Goal: Task Accomplishment & Management: Manage account settings

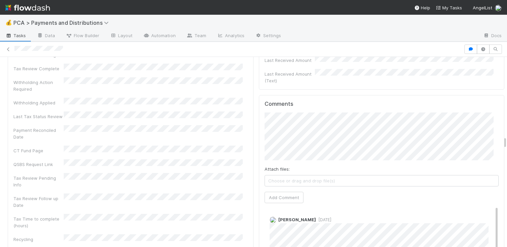
scroll to position [2143, 0]
click at [289, 194] on button "Add Comment" at bounding box center [284, 199] width 39 height 11
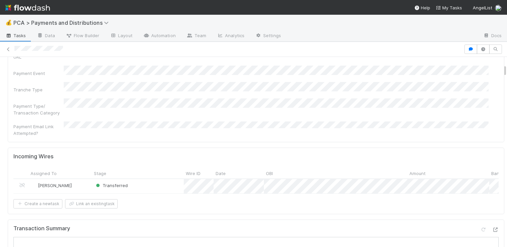
scroll to position [211, 0]
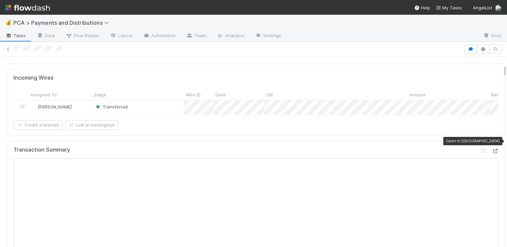
click at [492, 149] on icon at bounding box center [495, 151] width 7 height 4
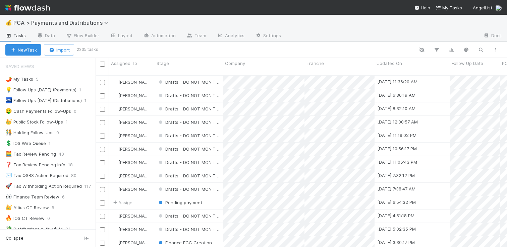
scroll to position [172, 406]
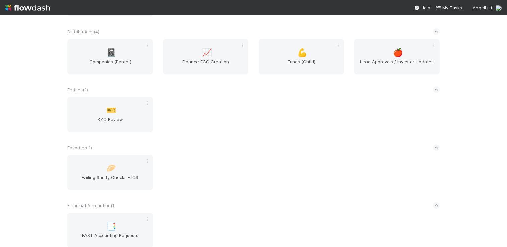
scroll to position [531, 0]
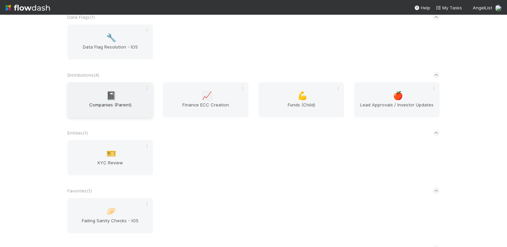
click at [121, 93] on div "📓 Companies (Parent)" at bounding box center [110, 99] width 86 height 35
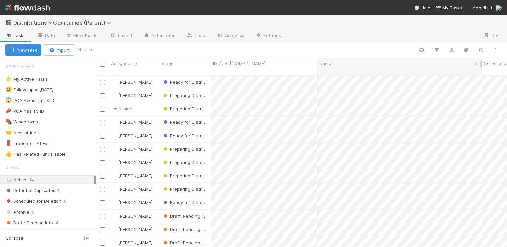
scroll to position [172, 406]
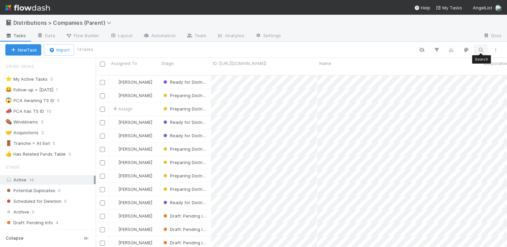
click at [478, 49] on icon "button" at bounding box center [481, 50] width 7 height 6
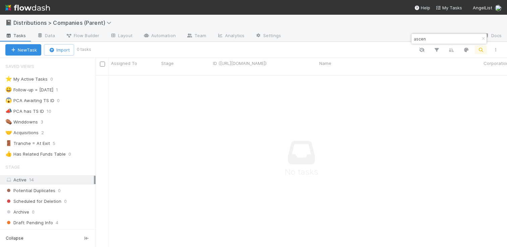
scroll to position [133, 0]
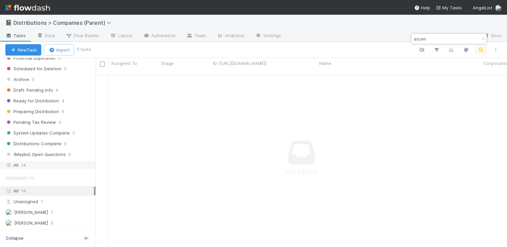
click at [35, 163] on div "All 14" at bounding box center [49, 165] width 89 height 8
click at [424, 43] on div "ascen" at bounding box center [448, 39] width 75 height 10
click at [422, 42] on input "ascen" at bounding box center [445, 39] width 67 height 8
click at [422, 40] on input "ascen" at bounding box center [445, 39] width 67 height 8
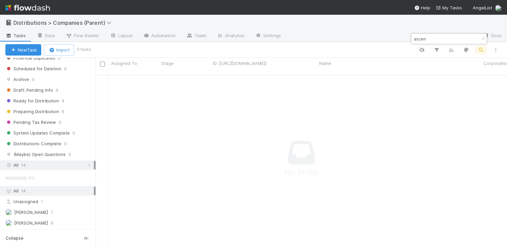
click at [422, 40] on input "ascen" at bounding box center [445, 39] width 67 height 8
type input "edsights"
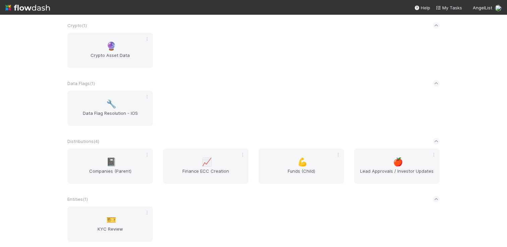
scroll to position [229, 0]
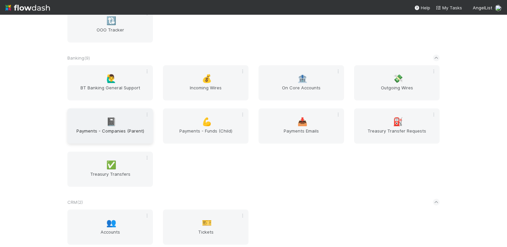
click at [121, 136] on span "Payments - Companies (Parent)" at bounding box center [110, 134] width 80 height 13
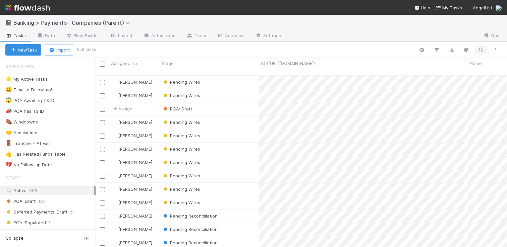
scroll to position [172, 406]
click at [484, 50] on button "button" at bounding box center [481, 50] width 12 height 9
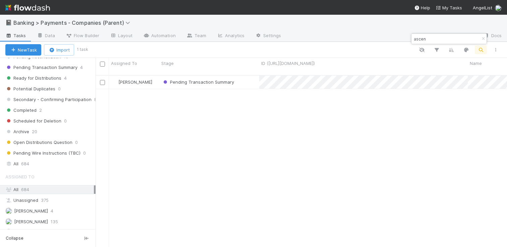
scroll to position [197, 0]
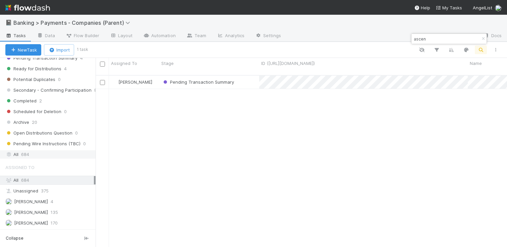
type input "ascen"
click at [46, 153] on div "All 684" at bounding box center [49, 155] width 89 height 8
click at [256, 78] on div "Pending Transaction Summary" at bounding box center [209, 82] width 100 height 13
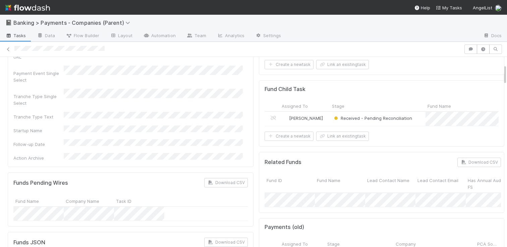
scroll to position [73, 0]
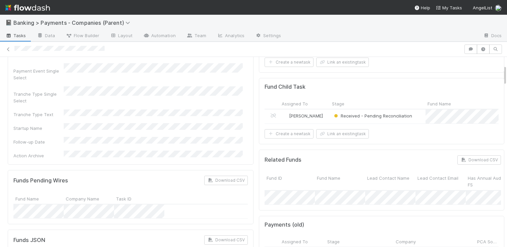
click at [414, 123] on div "Received - Pending Reconciliation" at bounding box center [378, 117] width 96 height 14
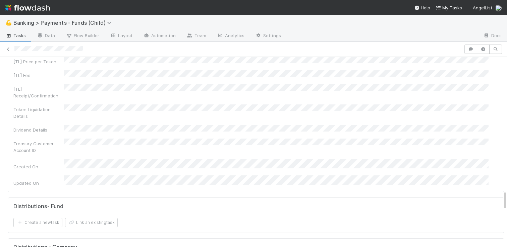
scroll to position [1253, 0]
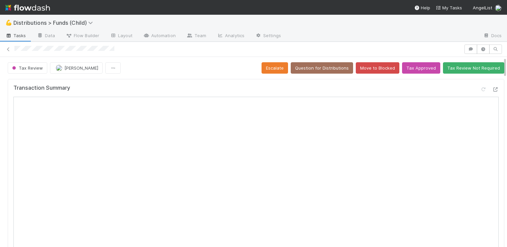
click at [22, 65] on span "Tax Review" at bounding box center [27, 67] width 32 height 5
click at [160, 73] on div at bounding box center [253, 123] width 507 height 247
click at [37, 68] on span "Tax Review" at bounding box center [27, 67] width 32 height 5
click at [151, 55] on div at bounding box center [253, 123] width 507 height 247
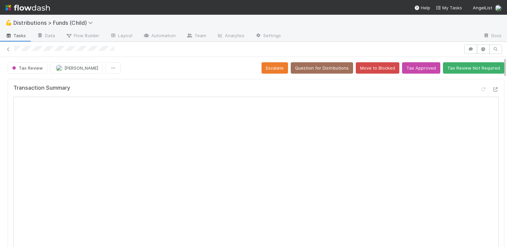
click at [13, 35] on span "Tasks" at bounding box center [15, 35] width 21 height 7
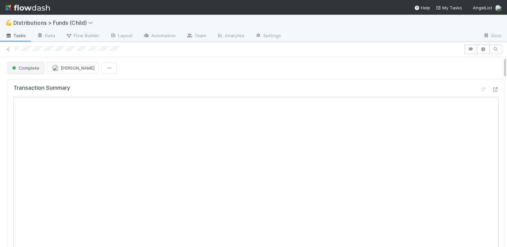
click at [29, 73] on button "Complete" at bounding box center [26, 67] width 36 height 11
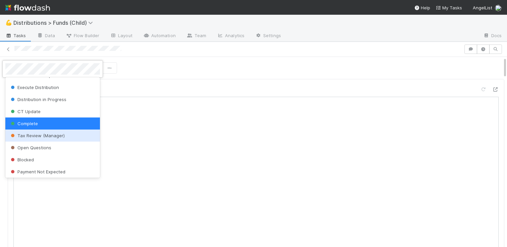
scroll to position [131, 0]
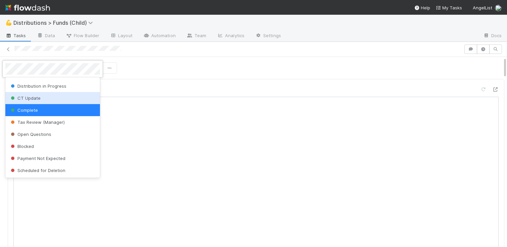
click at [155, 89] on div at bounding box center [253, 123] width 507 height 247
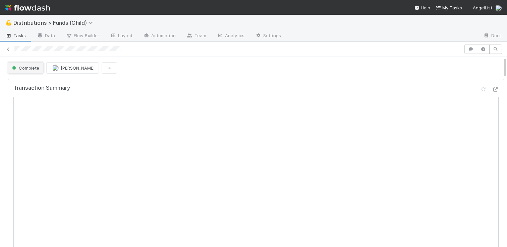
click at [27, 68] on span "Complete" at bounding box center [25, 67] width 29 height 5
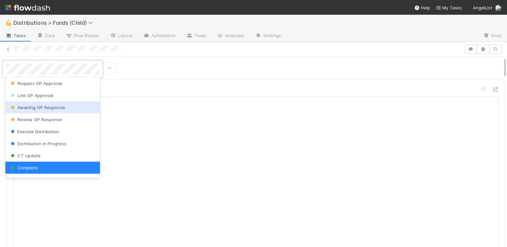
scroll to position [0, 0]
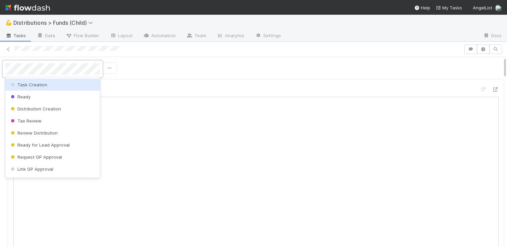
click at [172, 65] on div at bounding box center [253, 123] width 507 height 247
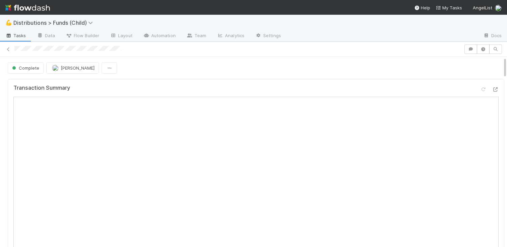
click at [9, 53] on div at bounding box center [253, 49] width 507 height 9
click at [7, 49] on icon at bounding box center [8, 49] width 7 height 4
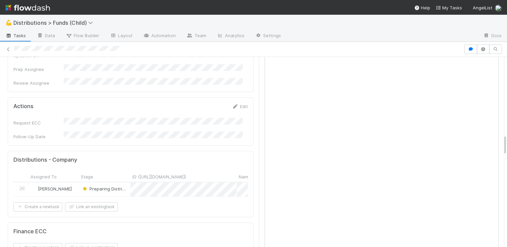
scroll to position [714, 0]
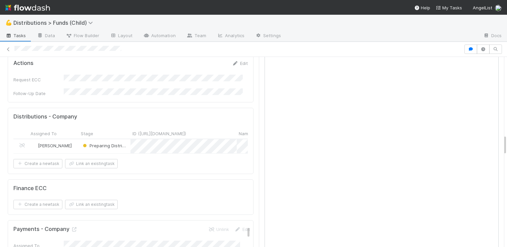
click at [241, 108] on div "Distributions - Company Assigned To Stage ID (TS_PCA.ID) Name Corporation Name …" at bounding box center [131, 141] width 246 height 66
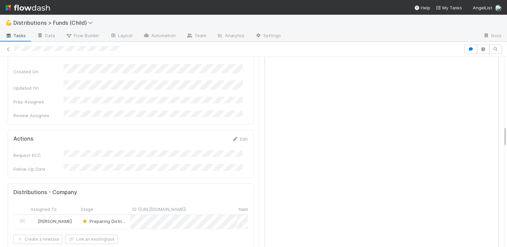
scroll to position [626, 0]
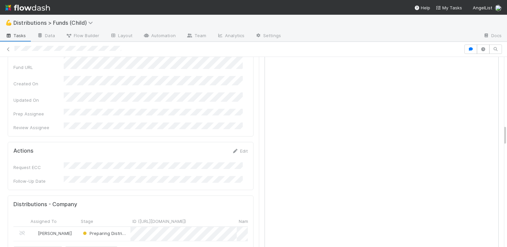
click at [240, 196] on div "Distributions - Company Assigned To Stage ID (TS_PCA.ID) Name Corporation Name …" at bounding box center [131, 229] width 246 height 66
click at [239, 196] on div "Distributions - Company Assigned To Stage ID (TS_PCA.ID) Name Corporation Name …" at bounding box center [131, 229] width 246 height 66
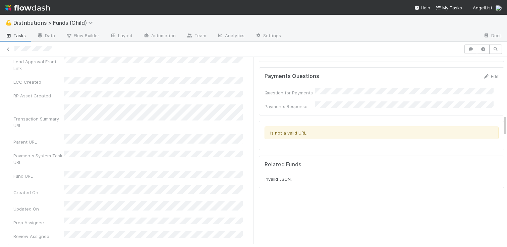
scroll to position [718, 0]
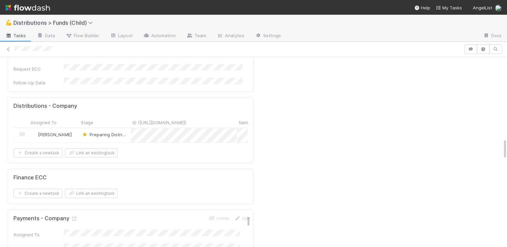
click at [77, 128] on div "[PERSON_NAME]" at bounding box center [54, 135] width 50 height 14
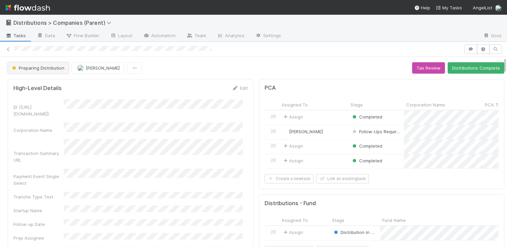
click at [44, 66] on span "Preparing Distribution" at bounding box center [38, 67] width 54 height 5
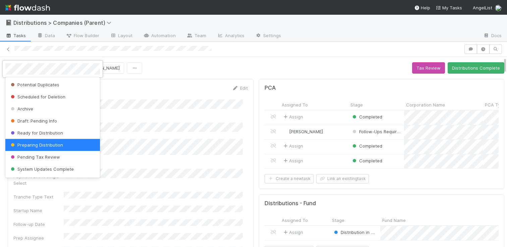
click at [161, 95] on div at bounding box center [253, 123] width 507 height 247
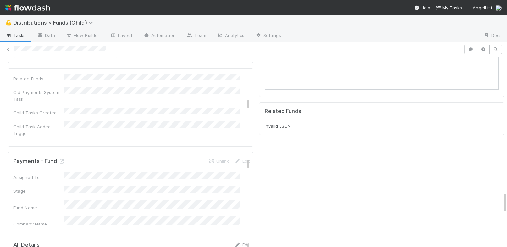
scroll to position [768, 0]
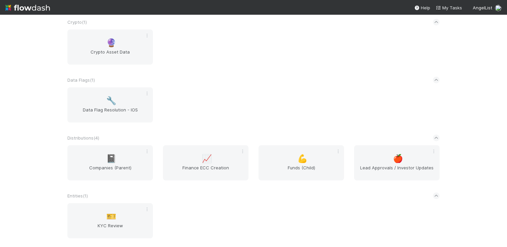
scroll to position [453, 0]
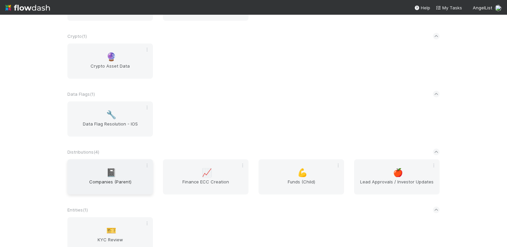
click at [106, 173] on span "📓" at bounding box center [111, 173] width 10 height 9
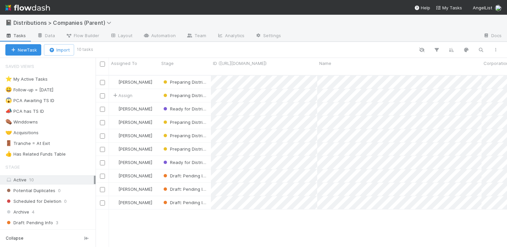
scroll to position [172, 406]
click at [37, 51] on button "New Task" at bounding box center [23, 49] width 36 height 11
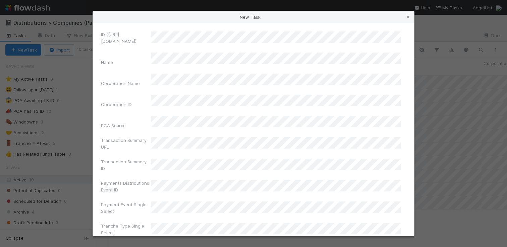
scroll to position [1, 0]
click at [407, 16] on icon at bounding box center [408, 17] width 7 height 4
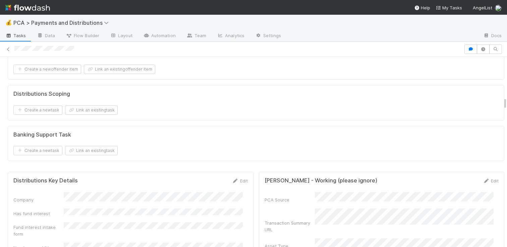
scroll to position [1059, 0]
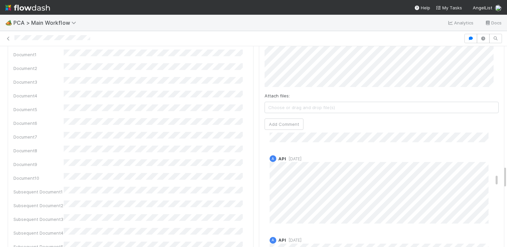
scroll to position [939, 0]
